Goal: Connect with others: Establish contact or relationships with other users

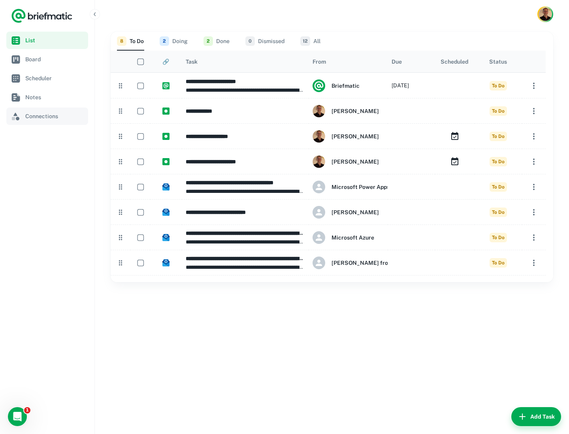
click at [48, 119] on span "Connections" at bounding box center [55, 116] width 60 height 9
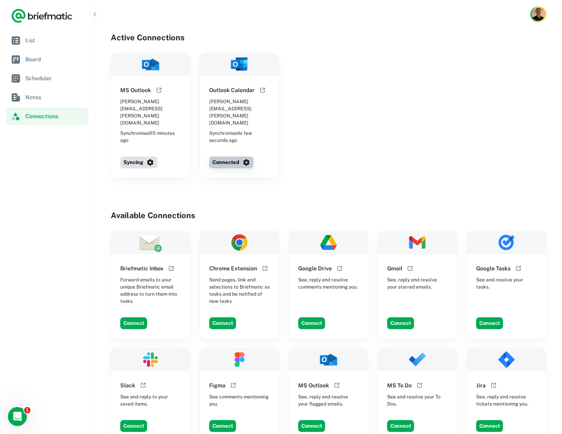
click at [234, 157] on button "Connected" at bounding box center [231, 163] width 44 height 12
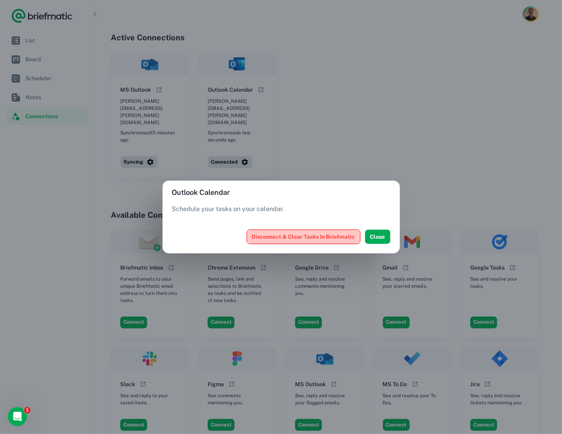
click at [328, 234] on button "Disconnect & Clear Tasks In Briefmatic" at bounding box center [303, 237] width 113 height 14
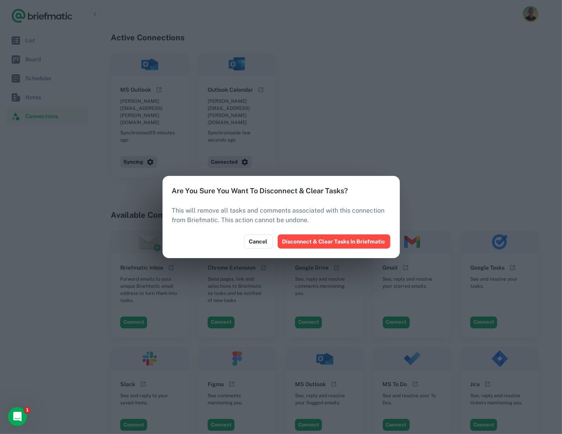
drag, startPoint x: 363, startPoint y: 240, endPoint x: 417, endPoint y: 209, distance: 62.9
click at [363, 240] on button "Disconnect & Clear Tasks In Briefmatic" at bounding box center [334, 241] width 113 height 14
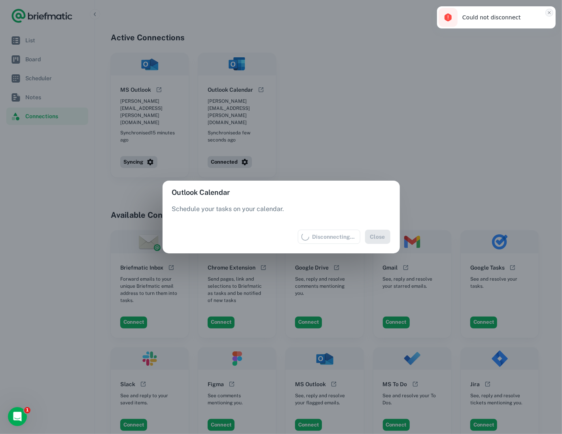
click at [550, 13] on icon "Close toast" at bounding box center [549, 12] width 5 height 5
click at [496, 146] on div "Outlook Calendar Schedule your tasks on your calendar. Disconnecting... Close" at bounding box center [281, 217] width 562 height 434
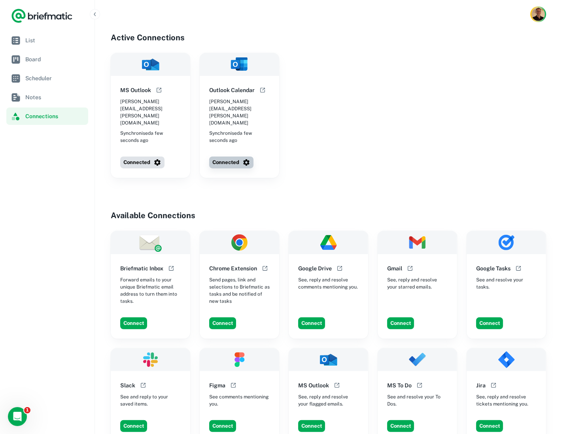
click at [234, 157] on button "Connected" at bounding box center [231, 163] width 44 height 12
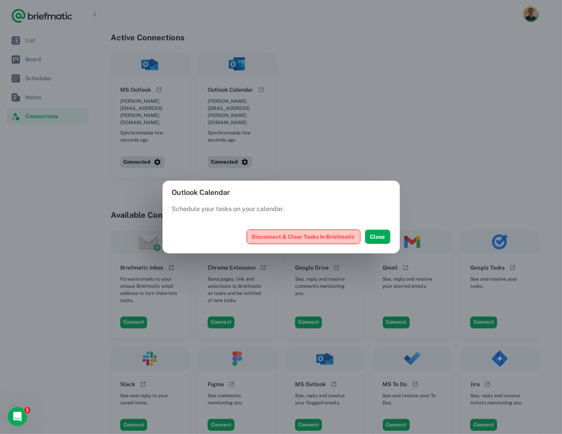
click at [311, 235] on button "Disconnect & Clear Tasks In Briefmatic" at bounding box center [303, 237] width 113 height 14
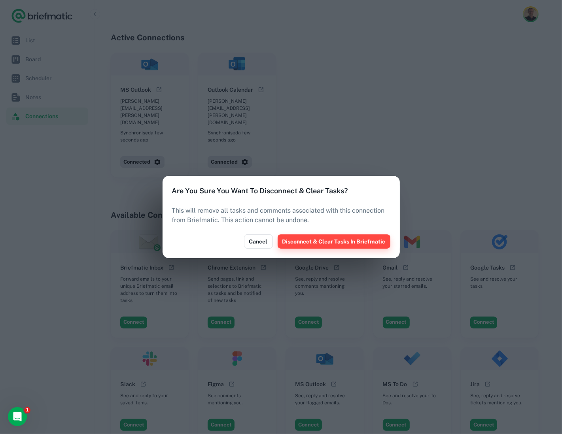
click at [352, 242] on button "Disconnect & Clear Tasks In Briefmatic" at bounding box center [334, 241] width 113 height 14
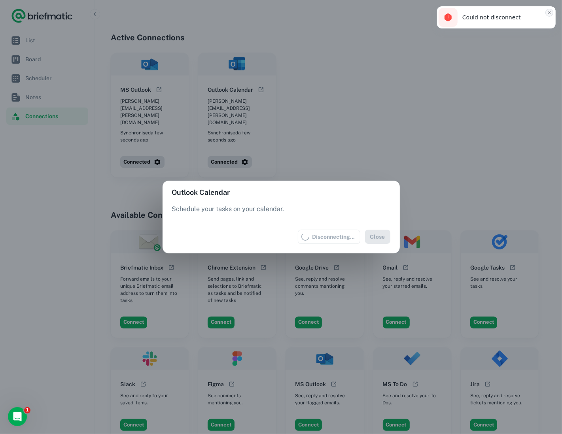
click at [552, 12] on button "Close toast" at bounding box center [549, 13] width 8 height 8
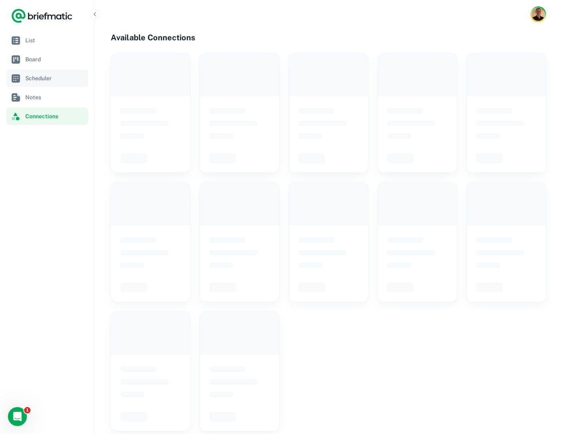
click at [38, 79] on span "Scheduler" at bounding box center [55, 78] width 60 height 9
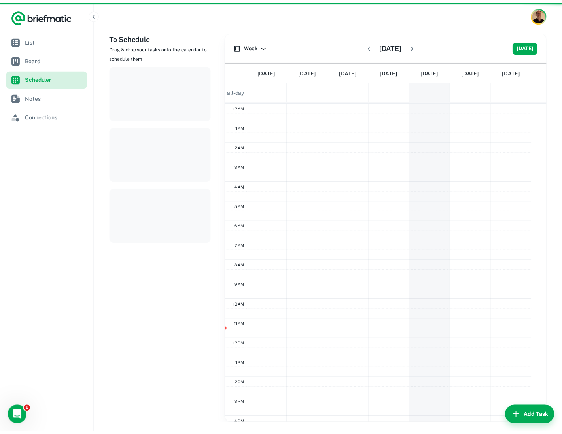
scroll to position [120, 0]
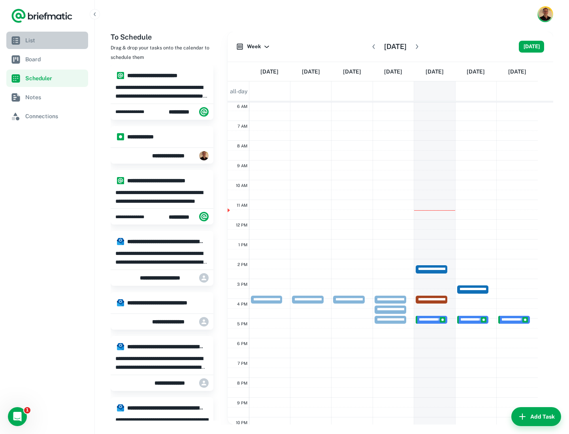
click at [33, 38] on span "List" at bounding box center [55, 40] width 60 height 9
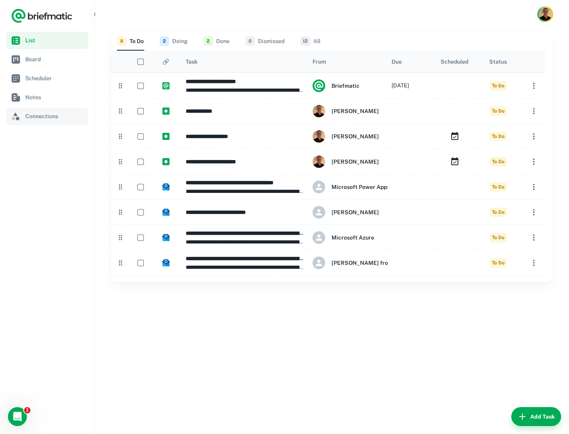
click at [39, 123] on link "Connections" at bounding box center [47, 116] width 82 height 17
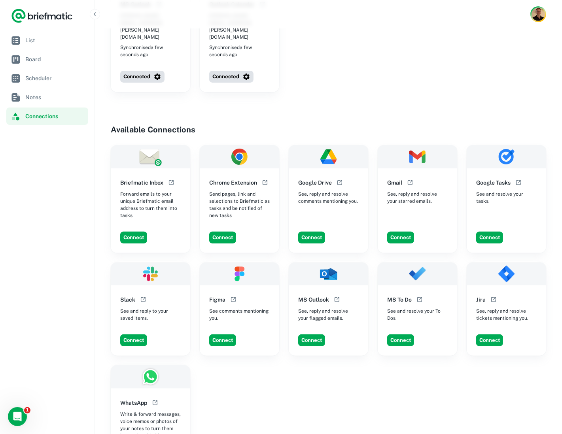
scroll to position [163, 0]
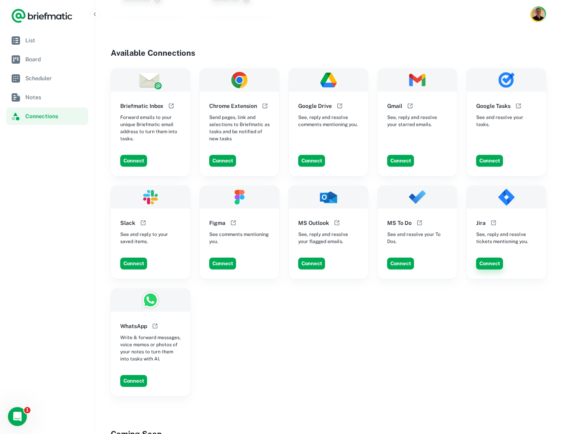
click at [492, 258] on button "Connect" at bounding box center [489, 264] width 27 height 12
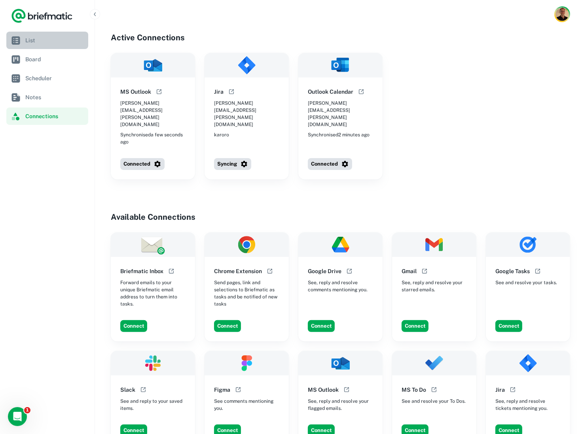
click at [26, 42] on span "List" at bounding box center [55, 40] width 60 height 9
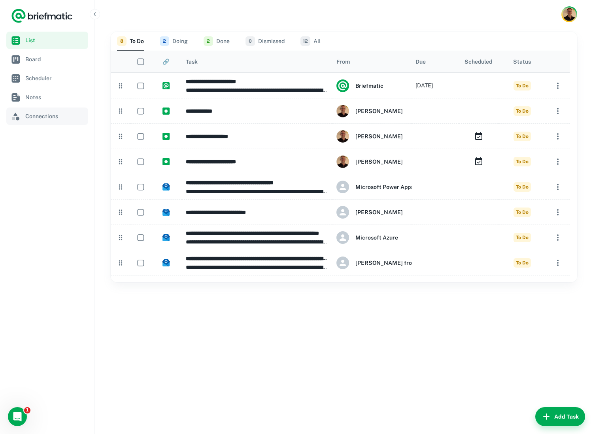
click at [37, 116] on span "Connections" at bounding box center [55, 116] width 60 height 9
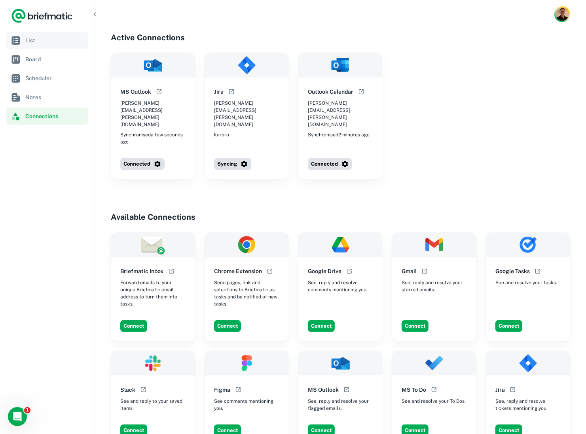
click at [30, 40] on span "List" at bounding box center [55, 40] width 60 height 9
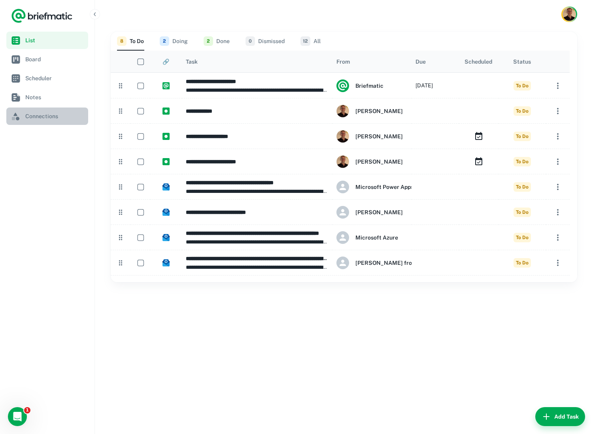
click at [36, 116] on span "Connections" at bounding box center [55, 116] width 60 height 9
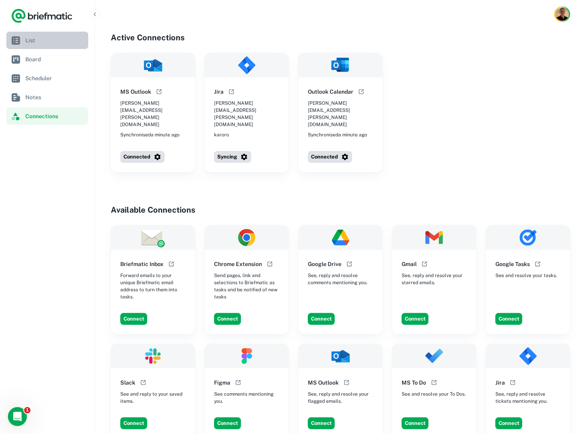
click at [32, 38] on span "List" at bounding box center [55, 40] width 60 height 9
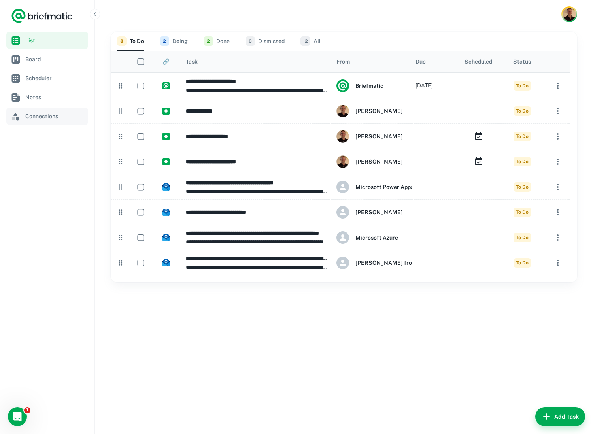
click at [40, 116] on span "Connections" at bounding box center [55, 116] width 60 height 9
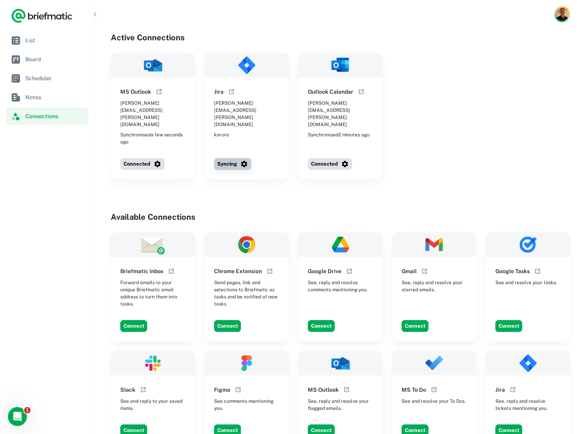
click at [232, 158] on button "Syncing" at bounding box center [232, 164] width 37 height 12
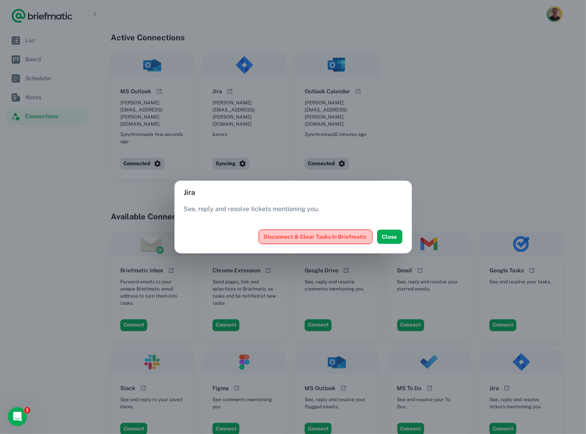
click at [316, 238] on button "Disconnect & Clear Tasks In Briefmatic" at bounding box center [315, 237] width 113 height 14
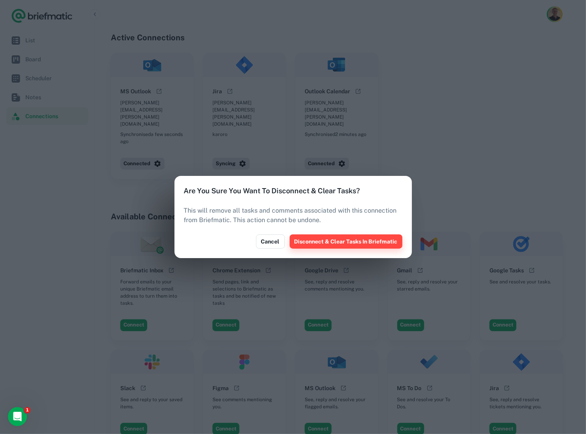
click at [359, 242] on button "Disconnect & Clear Tasks In Briefmatic" at bounding box center [345, 241] width 113 height 14
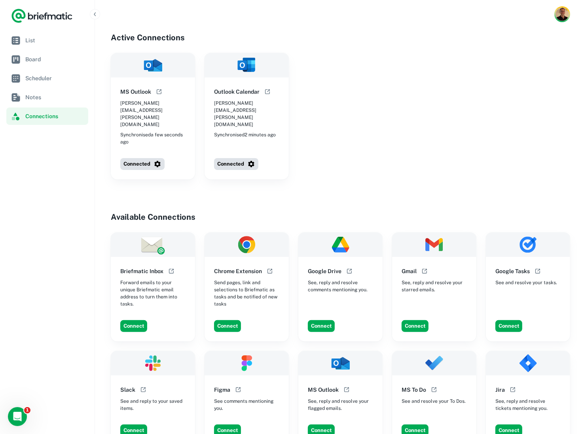
click at [535, 78] on div "MS Outlook mauricio.peirone@karoro.onmicrosoft.com Synchronised a few seconds a…" at bounding box center [340, 116] width 459 height 127
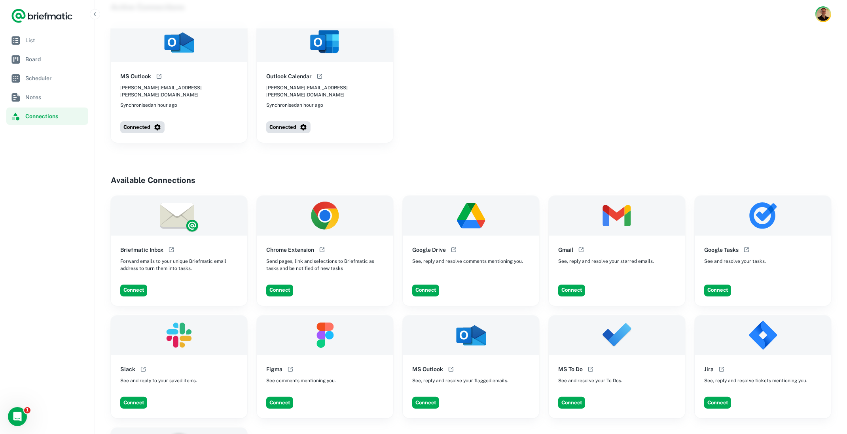
scroll to position [34, 0]
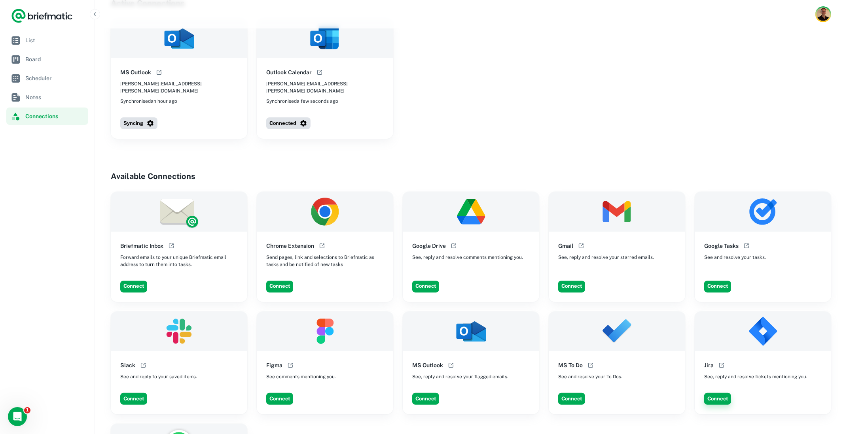
click at [724, 393] on button "Connect" at bounding box center [717, 399] width 27 height 12
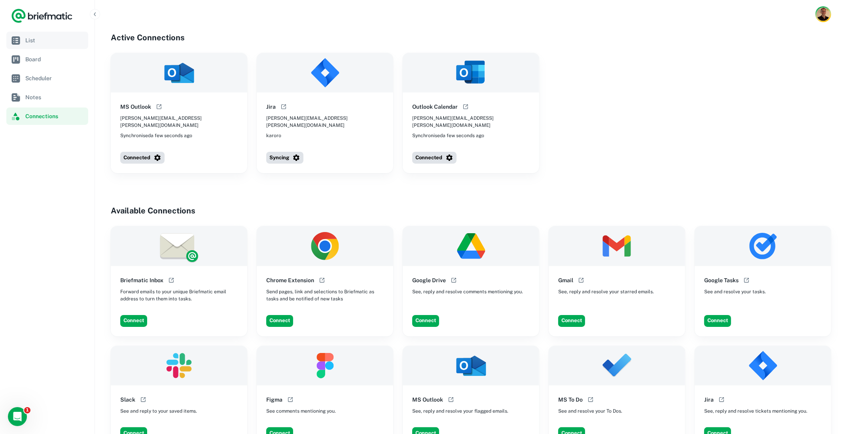
click at [30, 42] on span "List" at bounding box center [55, 40] width 60 height 9
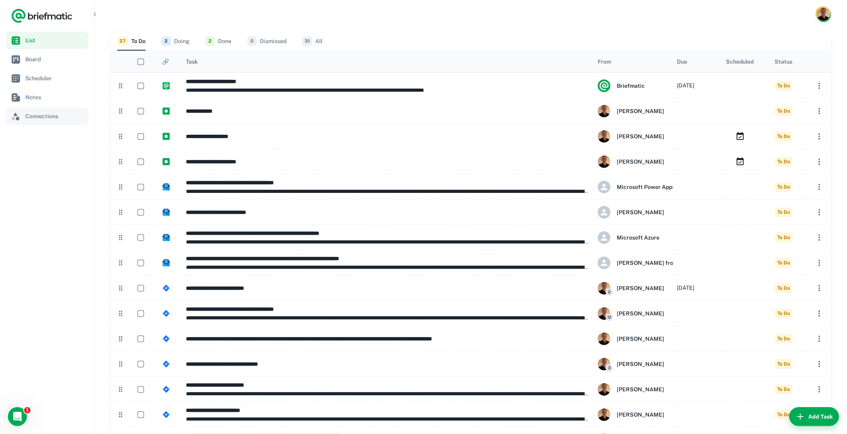
click at [41, 115] on span "Connections" at bounding box center [55, 116] width 60 height 9
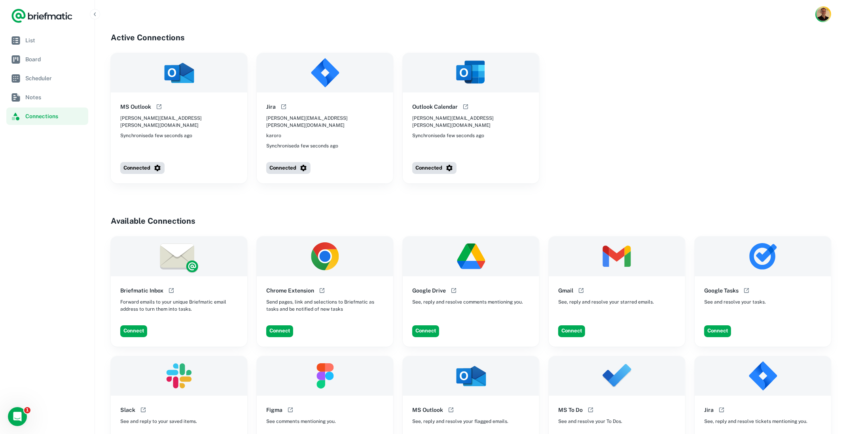
drag, startPoint x: 37, startPoint y: 43, endPoint x: 44, endPoint y: 49, distance: 9.6
click at [37, 43] on span "List" at bounding box center [55, 40] width 60 height 9
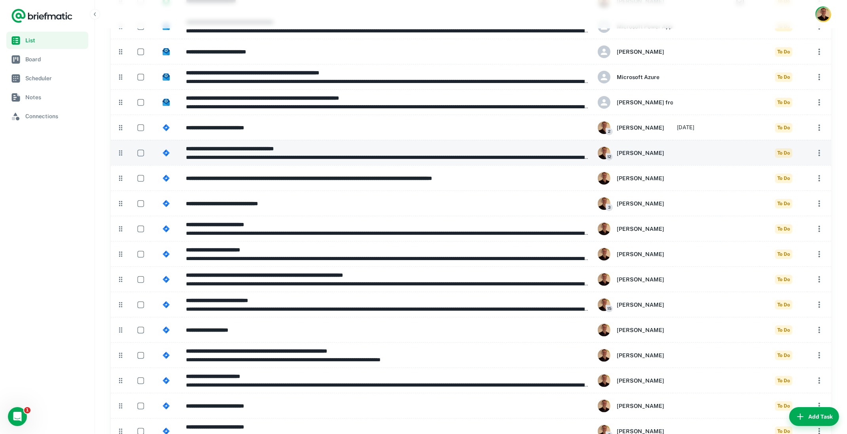
scroll to position [21, 0]
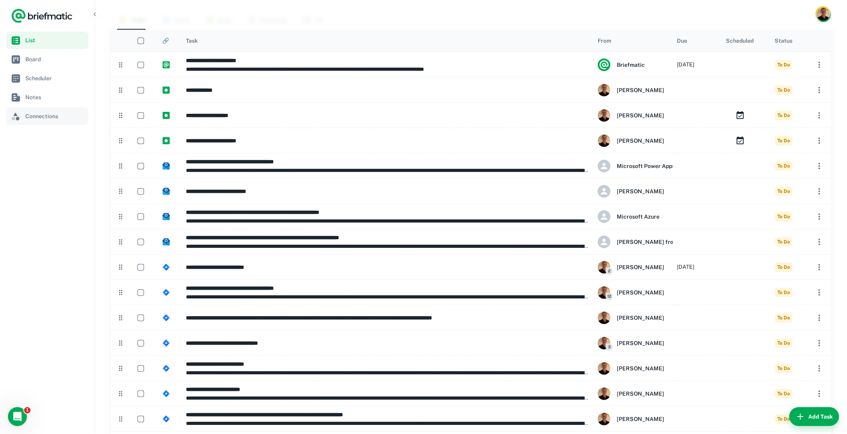
click at [48, 117] on span "Connections" at bounding box center [55, 116] width 60 height 9
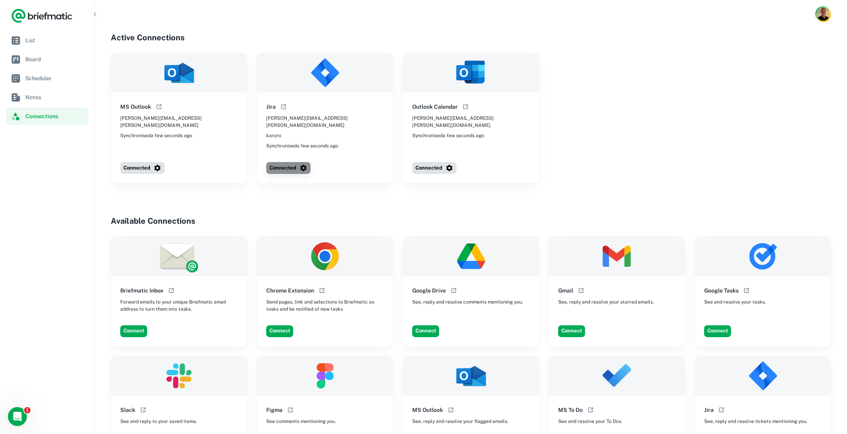
click at [296, 162] on button "Connected" at bounding box center [288, 168] width 44 height 12
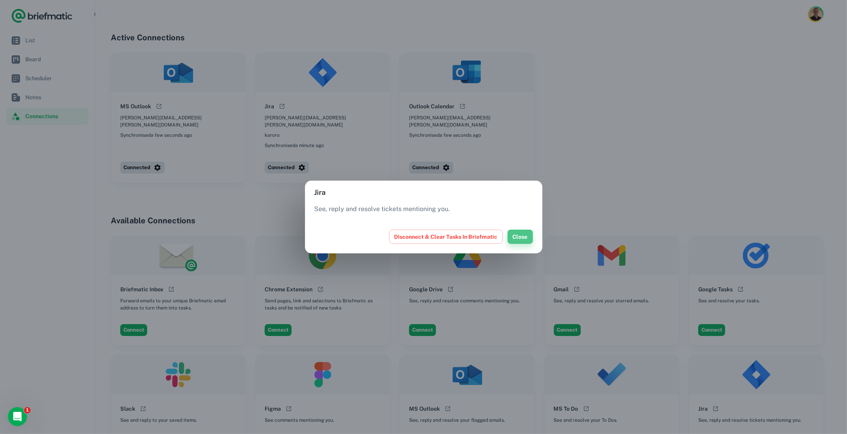
click at [520, 239] on button "Close" at bounding box center [519, 237] width 25 height 14
